Goal: Information Seeking & Learning: Learn about a topic

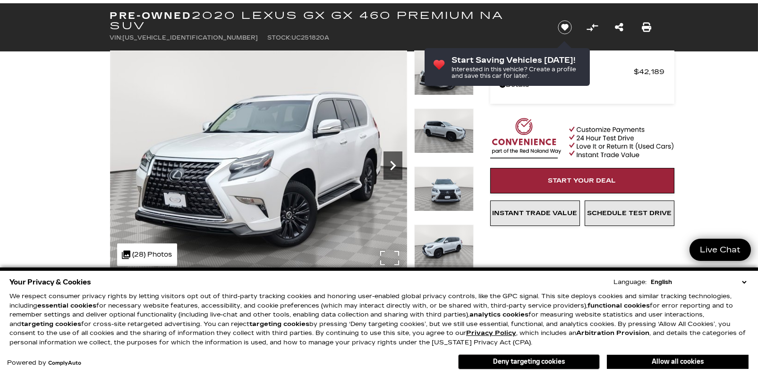
click at [392, 165] on icon "Next" at bounding box center [393, 165] width 19 height 19
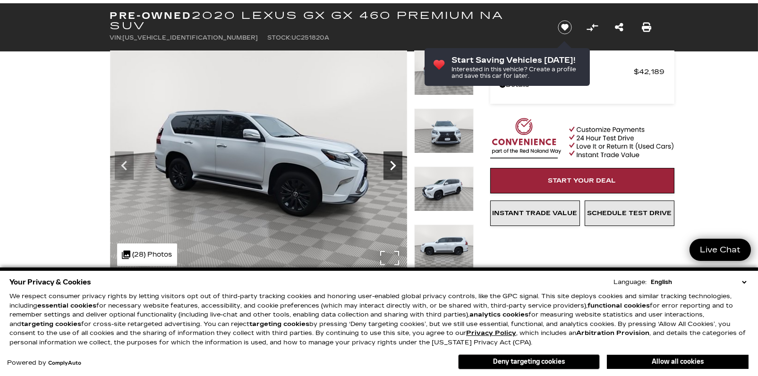
click at [392, 165] on icon "Next" at bounding box center [393, 165] width 19 height 19
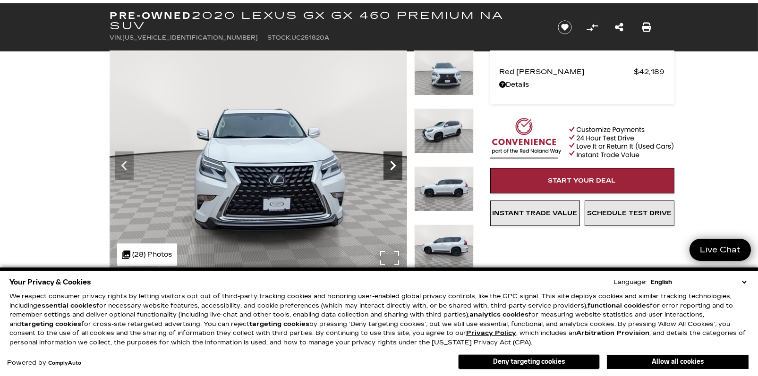
click at [392, 165] on icon "Next" at bounding box center [393, 165] width 19 height 19
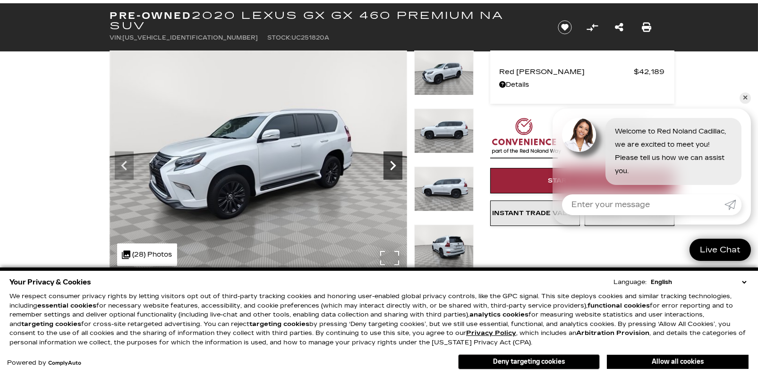
click at [392, 165] on icon "Next" at bounding box center [393, 165] width 19 height 19
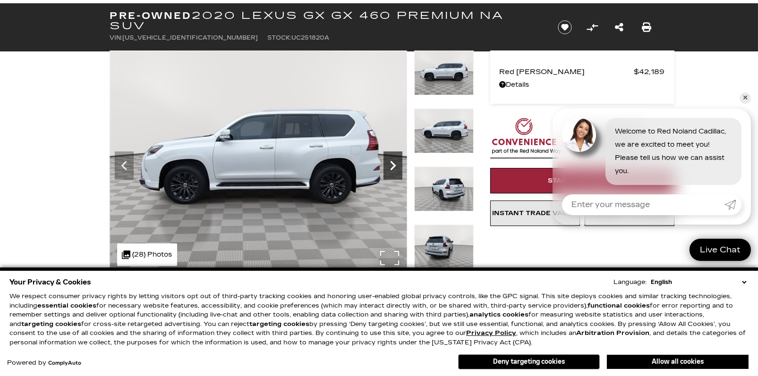
click at [392, 165] on icon "Next" at bounding box center [393, 165] width 19 height 19
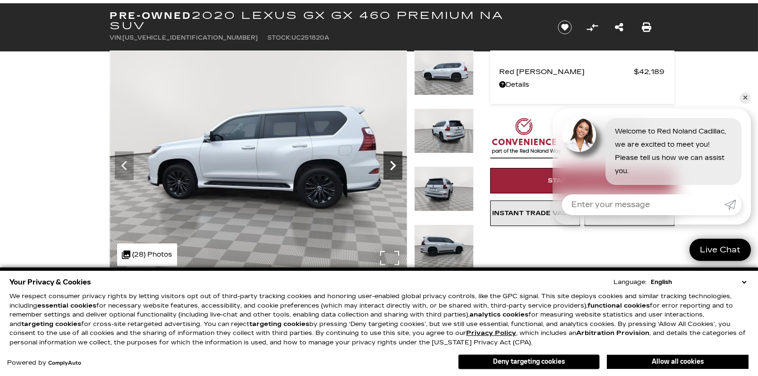
click at [392, 165] on icon "Next" at bounding box center [393, 165] width 19 height 19
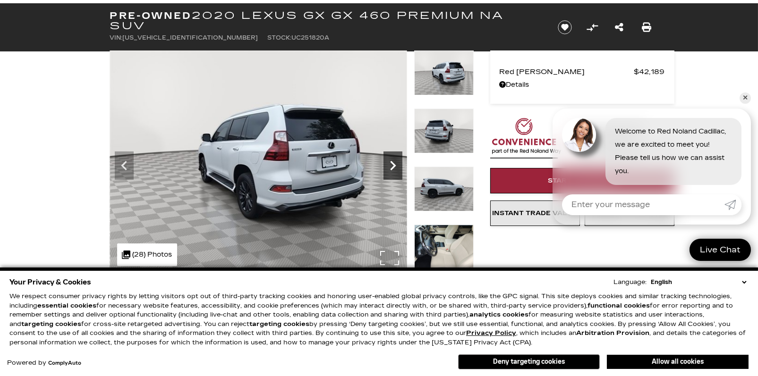
click at [392, 165] on icon "Next" at bounding box center [393, 165] width 19 height 19
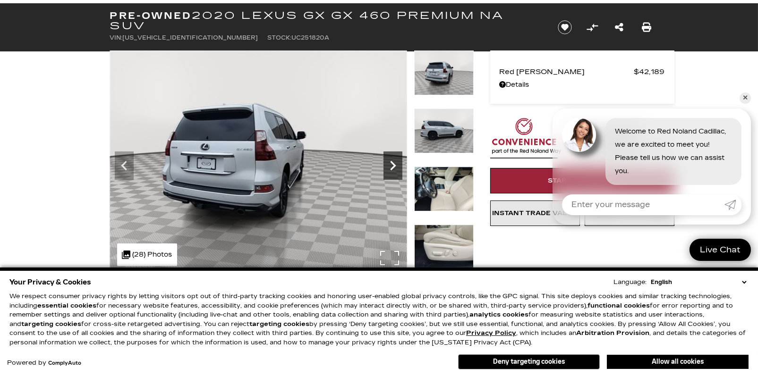
click at [392, 165] on icon "Next" at bounding box center [393, 165] width 19 height 19
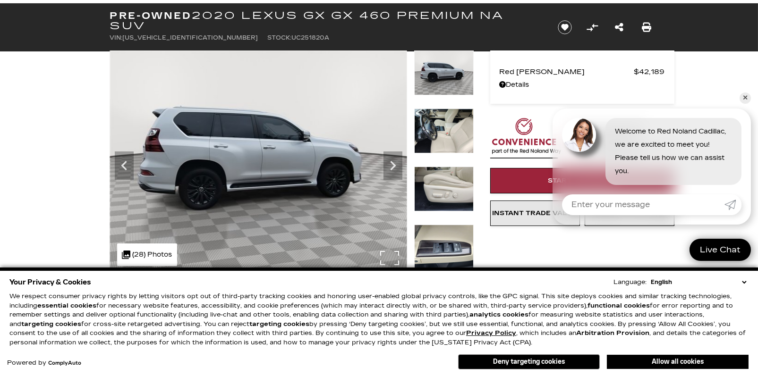
click at [394, 257] on img at bounding box center [258, 162] width 297 height 223
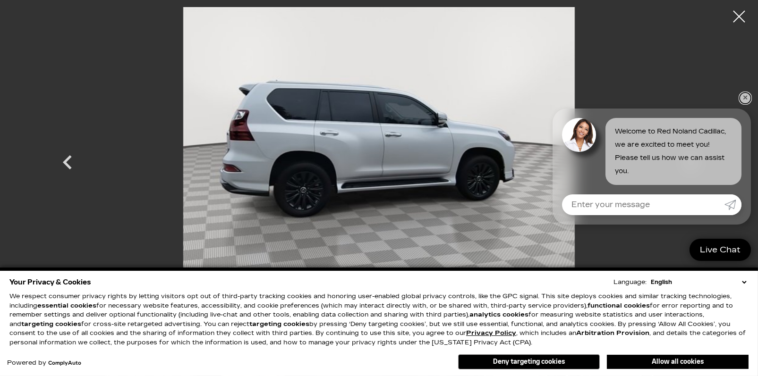
click at [601, 99] on link "✕" at bounding box center [745, 98] width 11 height 11
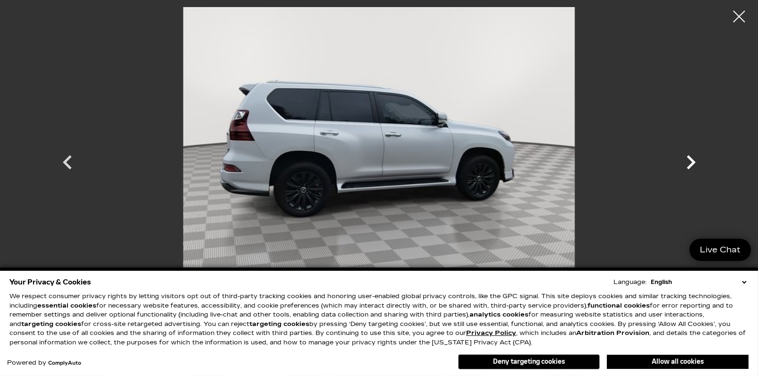
click at [601, 163] on icon "Next" at bounding box center [691, 162] width 9 height 14
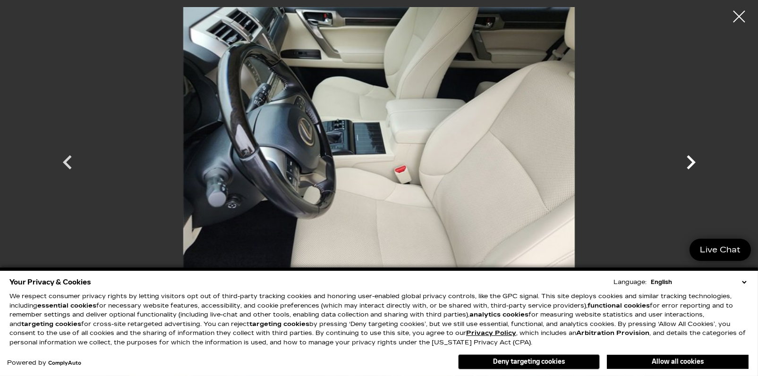
click at [601, 163] on icon "Next" at bounding box center [691, 162] width 9 height 14
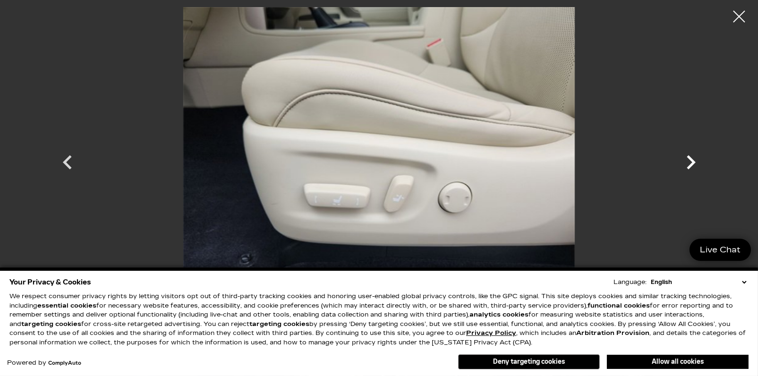
click at [601, 163] on icon "Next" at bounding box center [691, 162] width 9 height 14
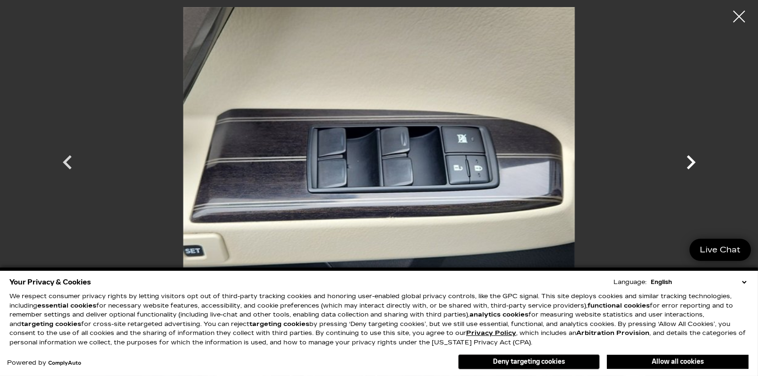
click at [601, 163] on icon "Next" at bounding box center [691, 162] width 9 height 14
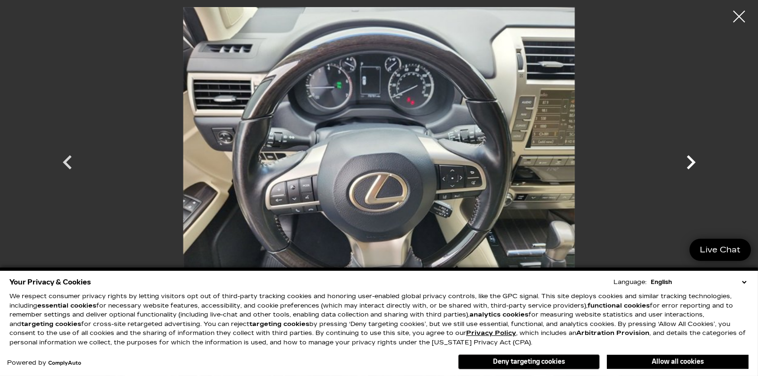
click at [601, 163] on icon "Next" at bounding box center [691, 162] width 9 height 14
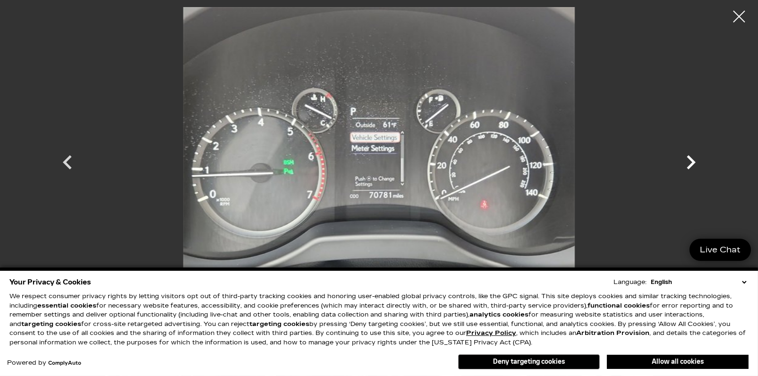
click at [601, 163] on icon "Next" at bounding box center [691, 162] width 9 height 14
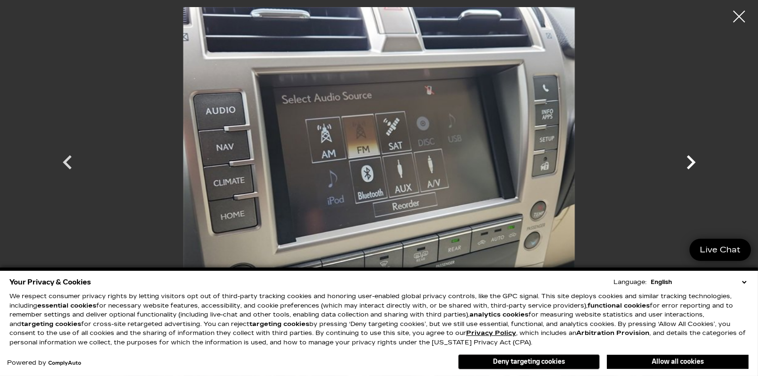
click at [601, 163] on icon "Next" at bounding box center [691, 162] width 9 height 14
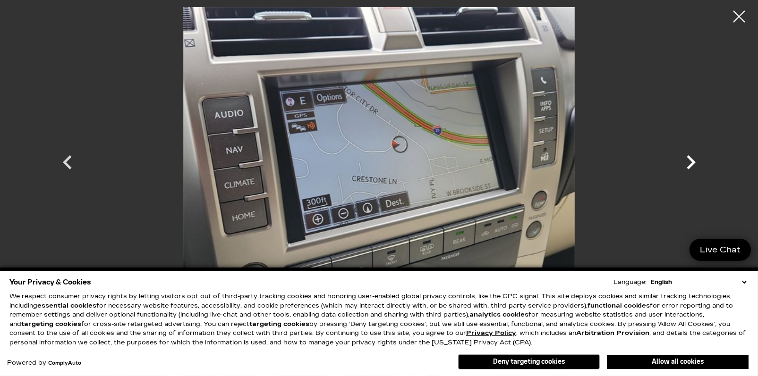
click at [601, 163] on icon "Next" at bounding box center [691, 162] width 9 height 14
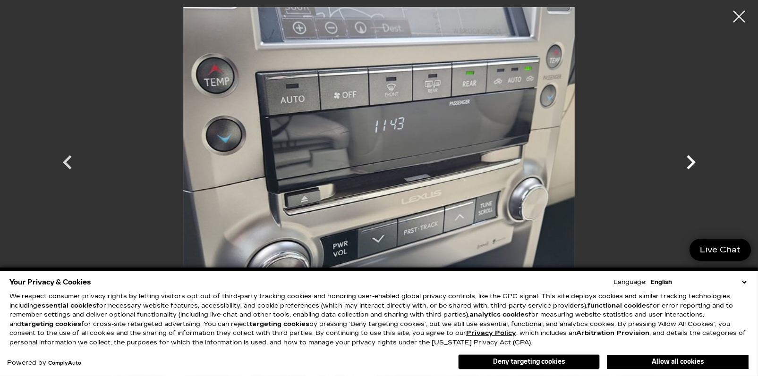
click at [601, 163] on icon "Next" at bounding box center [691, 162] width 9 height 14
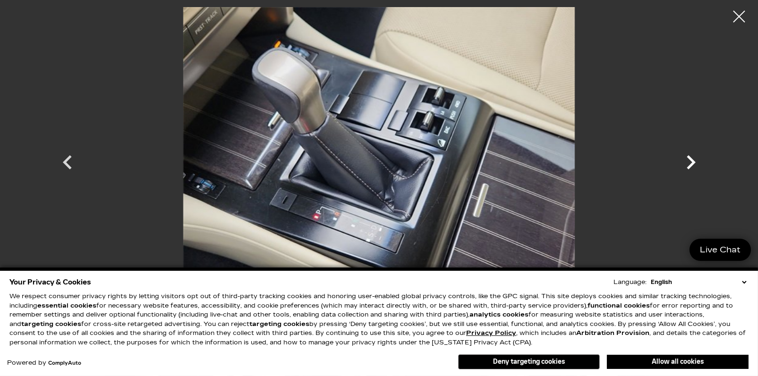
click at [601, 163] on icon "Next" at bounding box center [691, 162] width 9 height 14
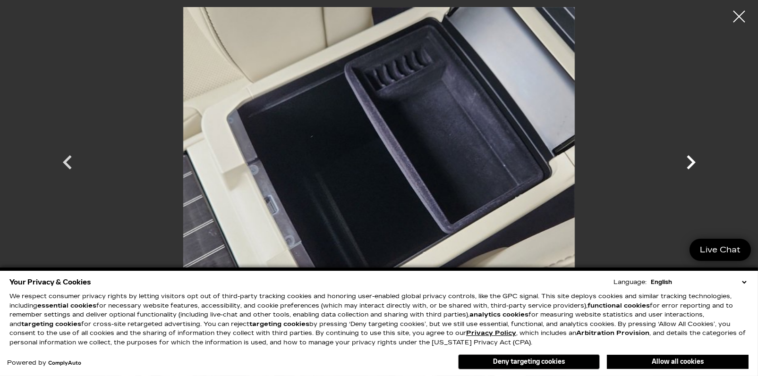
click at [601, 163] on icon "Next" at bounding box center [691, 162] width 9 height 14
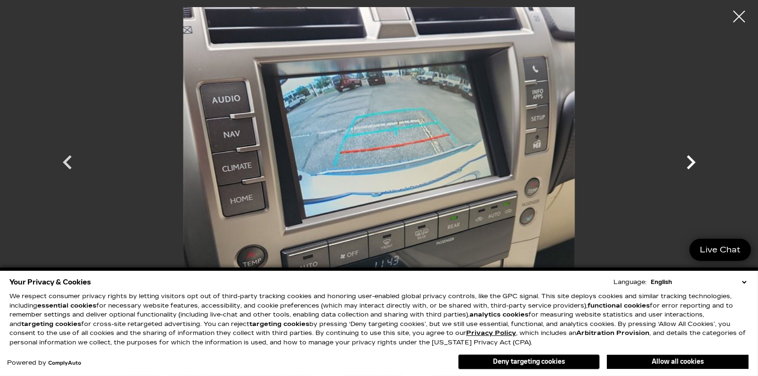
click at [601, 162] on icon "Next" at bounding box center [691, 162] width 28 height 28
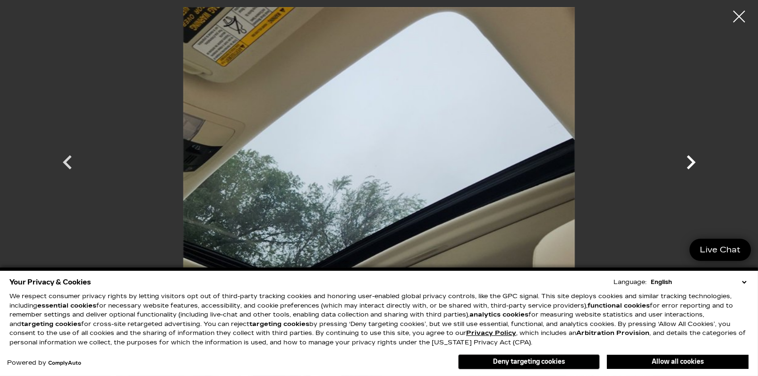
click at [601, 162] on icon "Next" at bounding box center [691, 162] width 28 height 28
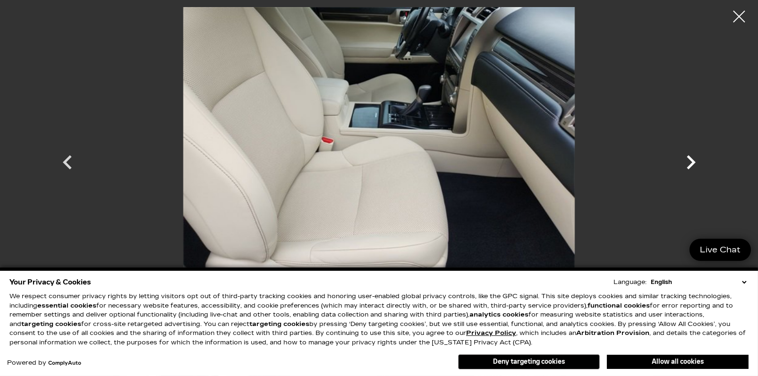
click at [601, 162] on icon "Next" at bounding box center [691, 162] width 28 height 28
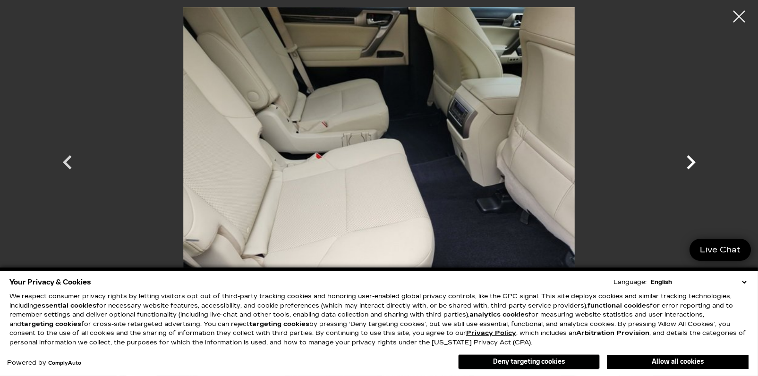
click at [601, 162] on icon "Next" at bounding box center [691, 162] width 28 height 28
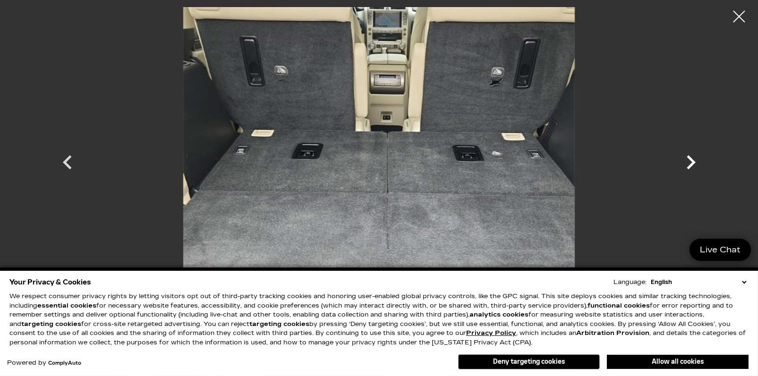
click at [601, 162] on icon "Next" at bounding box center [691, 162] width 28 height 28
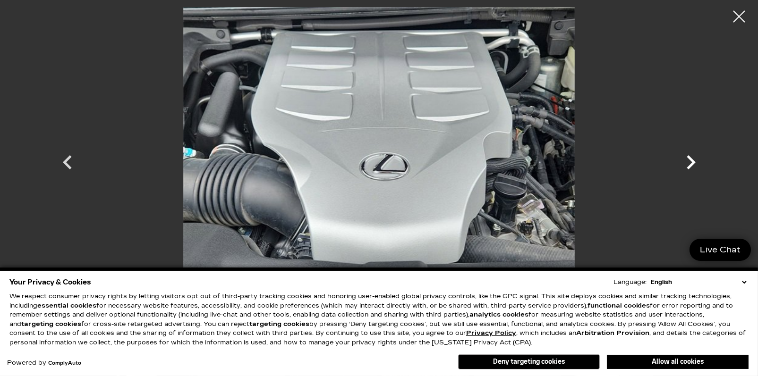
click at [601, 162] on icon "Next" at bounding box center [691, 162] width 28 height 28
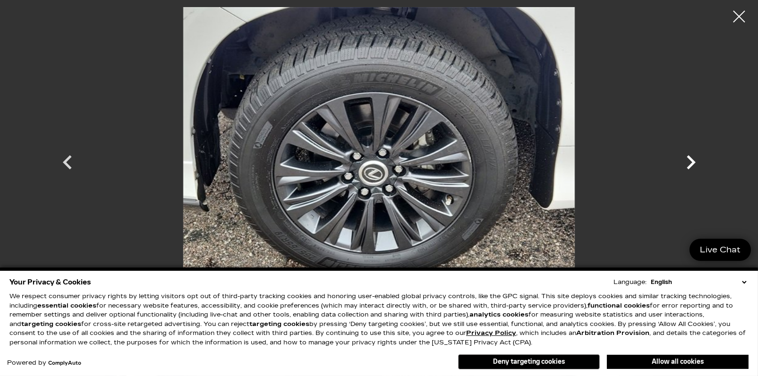
click at [601, 162] on icon "Next" at bounding box center [691, 162] width 28 height 28
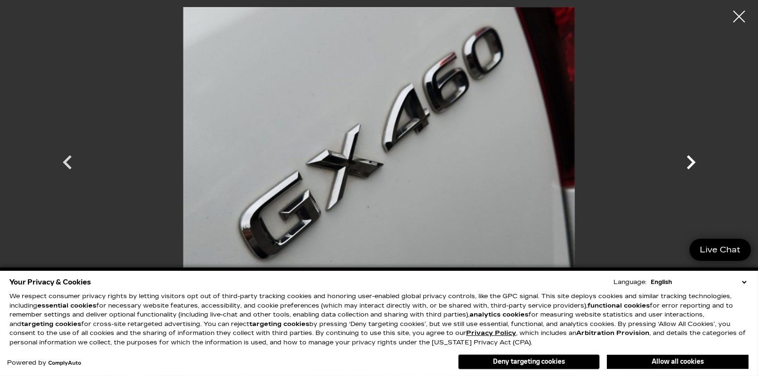
click at [601, 161] on icon "Next" at bounding box center [691, 162] width 28 height 28
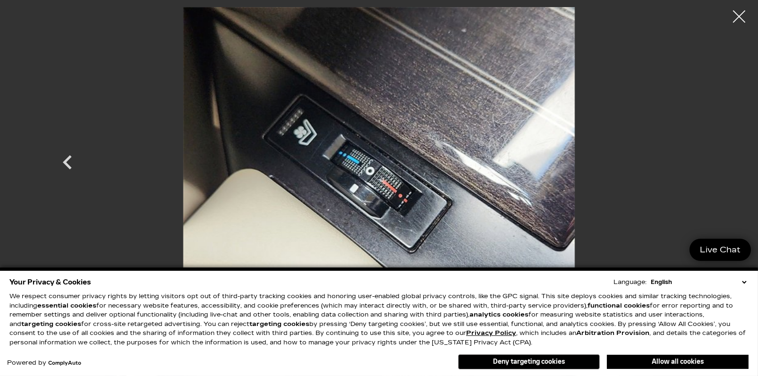
click at [601, 17] on div at bounding box center [739, 16] width 25 height 25
